Goal: Task Accomplishment & Management: Manage account settings

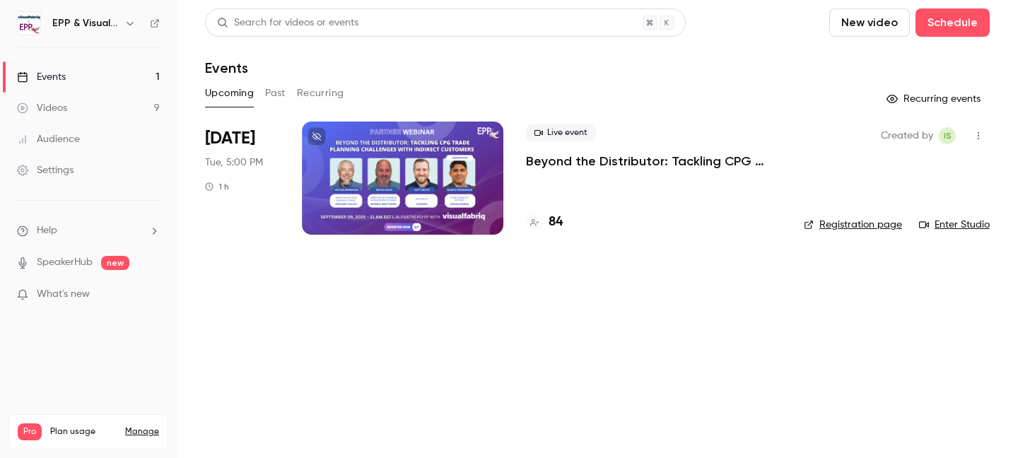
click at [419, 157] on div at bounding box center [402, 178] width 201 height 113
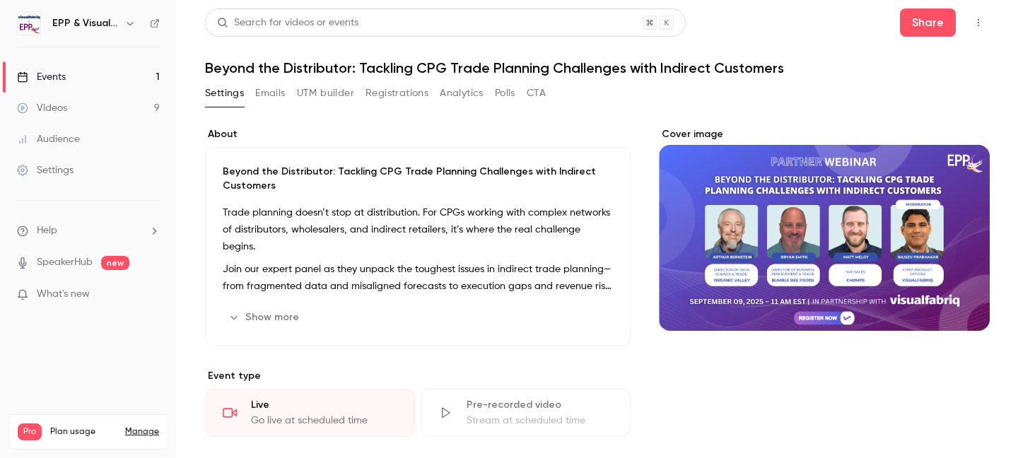
click at [264, 97] on button "Emails" at bounding box center [270, 93] width 30 height 23
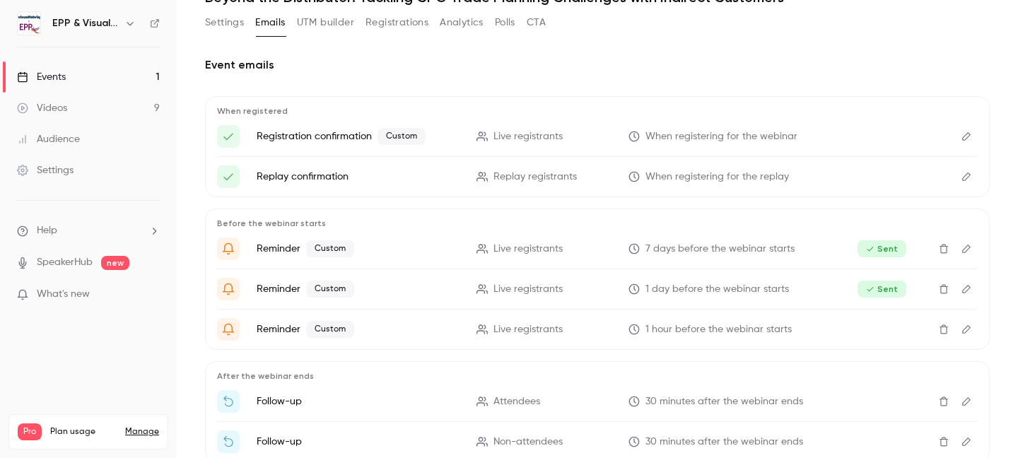
scroll to position [86, 0]
